Goal: Task Accomplishment & Management: Use online tool/utility

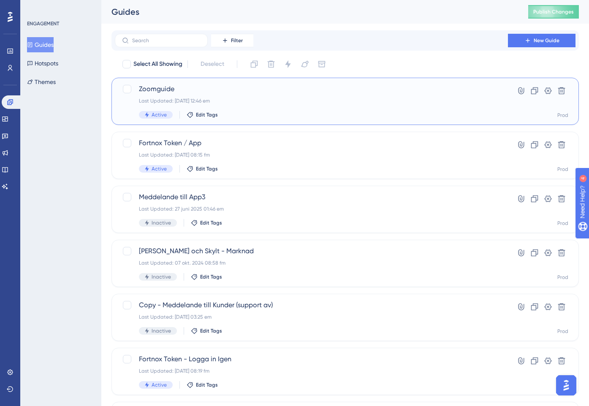
click at [292, 83] on div "Zoomguide Last Updated: [DATE] 12:46 em Active Edit Tags Hyperlink Clone Settin…" at bounding box center [344, 101] width 467 height 47
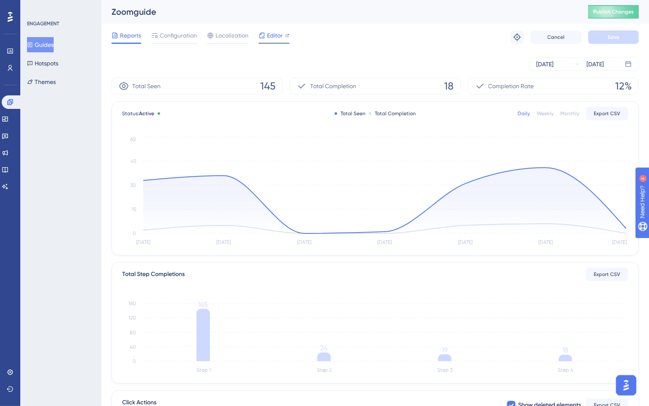
click at [275, 35] on span "Editor" at bounding box center [275, 35] width 16 height 10
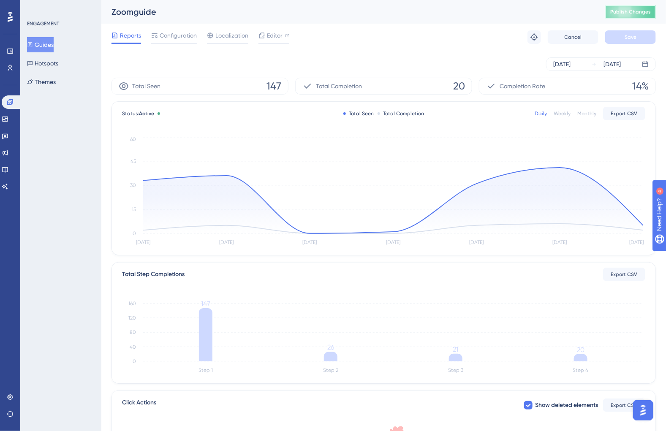
click at [589, 14] on span "Publish Changes" at bounding box center [630, 11] width 41 height 7
click at [589, 11] on span "Publish Changes" at bounding box center [630, 11] width 41 height 7
click at [46, 43] on button "Guides" at bounding box center [40, 44] width 27 height 15
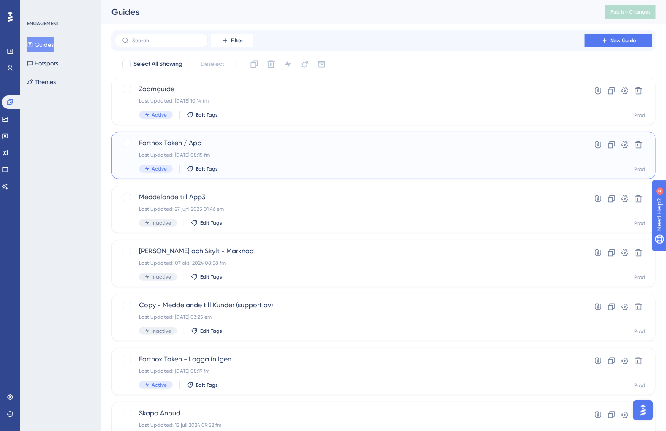
click at [288, 149] on div "Fortnox Token / App Last Updated: [DATE] 08:15 fm Active Edit Tags" at bounding box center [350, 155] width 422 height 35
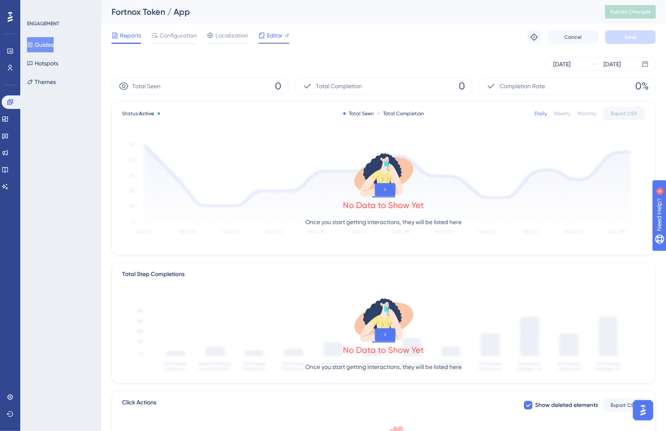
click at [267, 32] on span "Editor" at bounding box center [275, 35] width 16 height 10
click at [190, 36] on span "Configuration" at bounding box center [178, 35] width 37 height 10
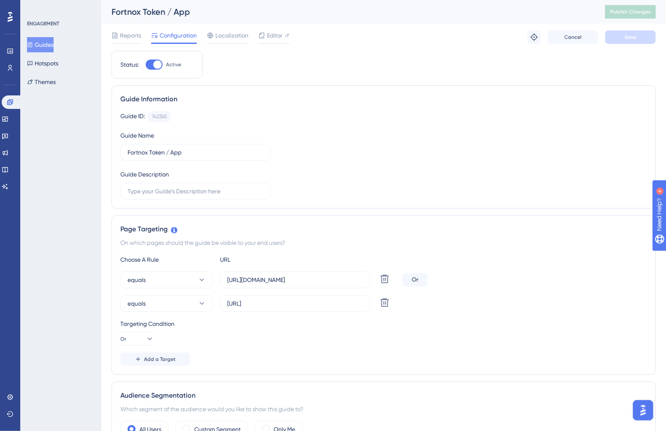
click at [48, 45] on button "Guides" at bounding box center [40, 44] width 27 height 15
